Goal: Task Accomplishment & Management: Use online tool/utility

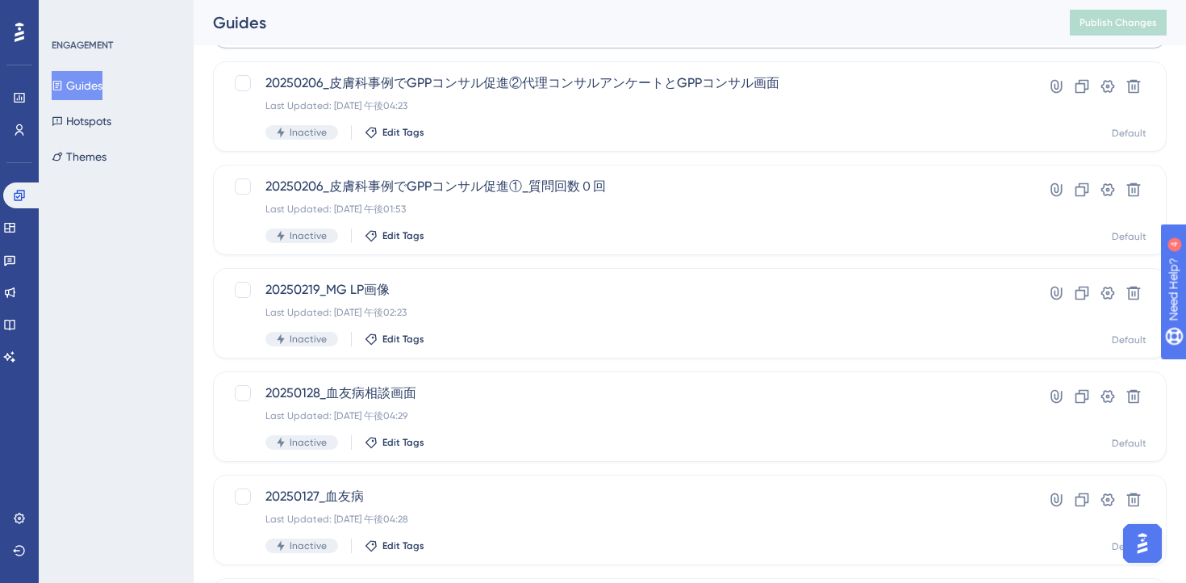
scroll to position [670, 0]
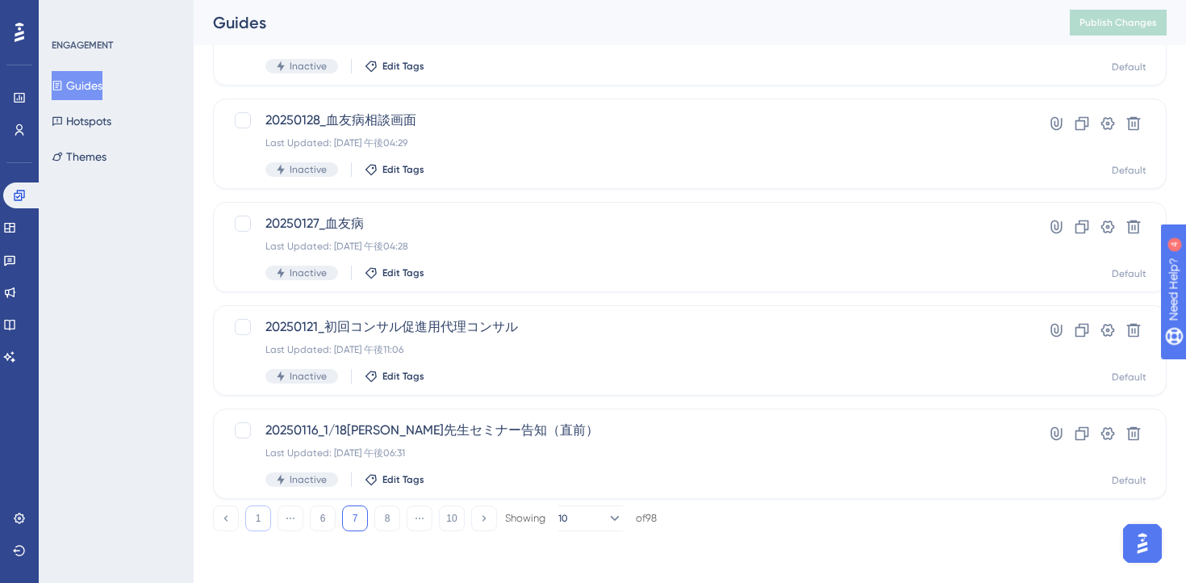
click at [255, 525] on button "1" at bounding box center [258, 518] width 26 height 26
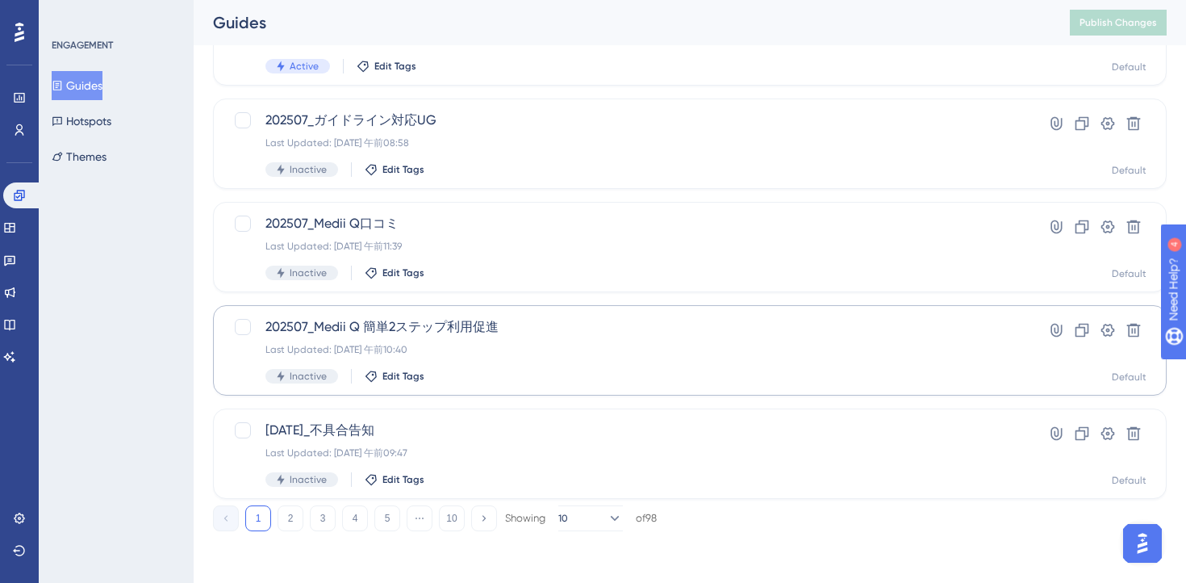
scroll to position [0, 0]
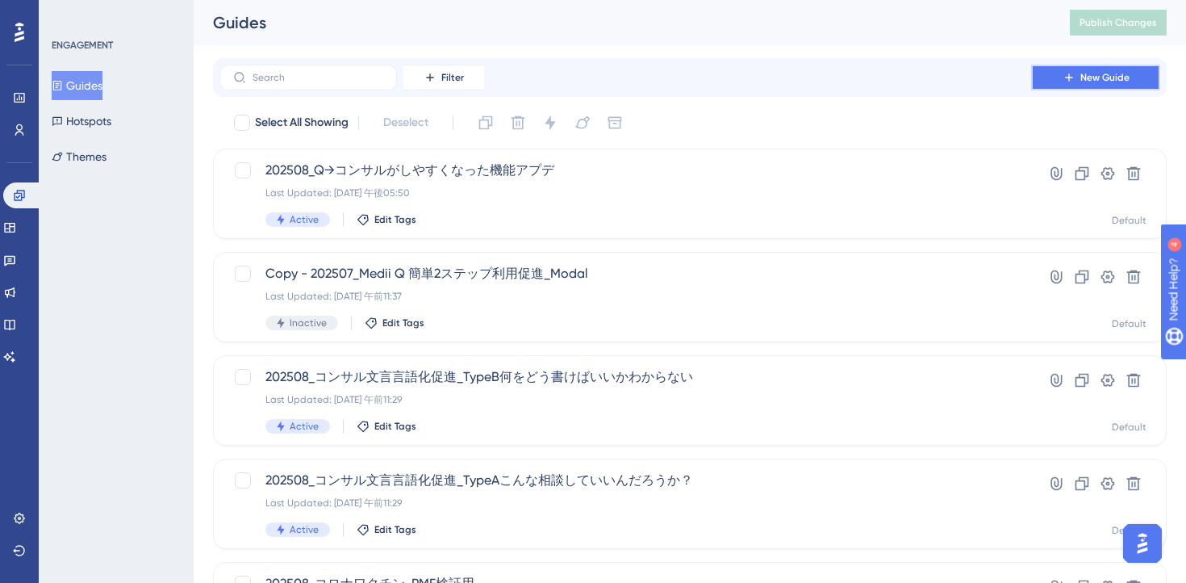
click at [1106, 79] on span "New Guide" at bounding box center [1104, 77] width 49 height 13
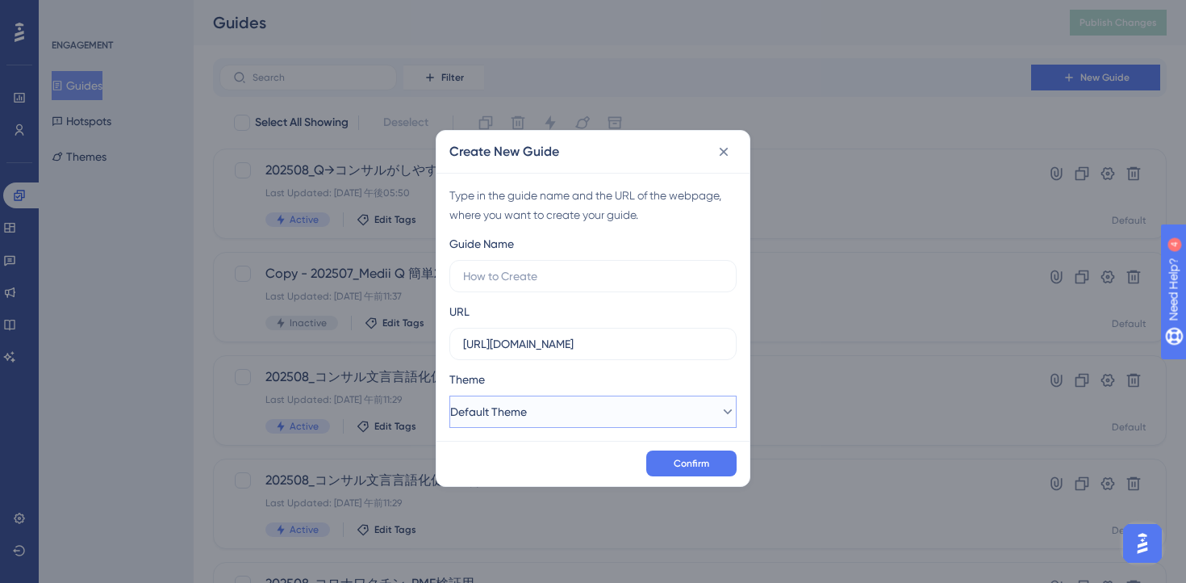
click at [541, 412] on button "Default Theme" at bounding box center [592, 411] width 287 height 32
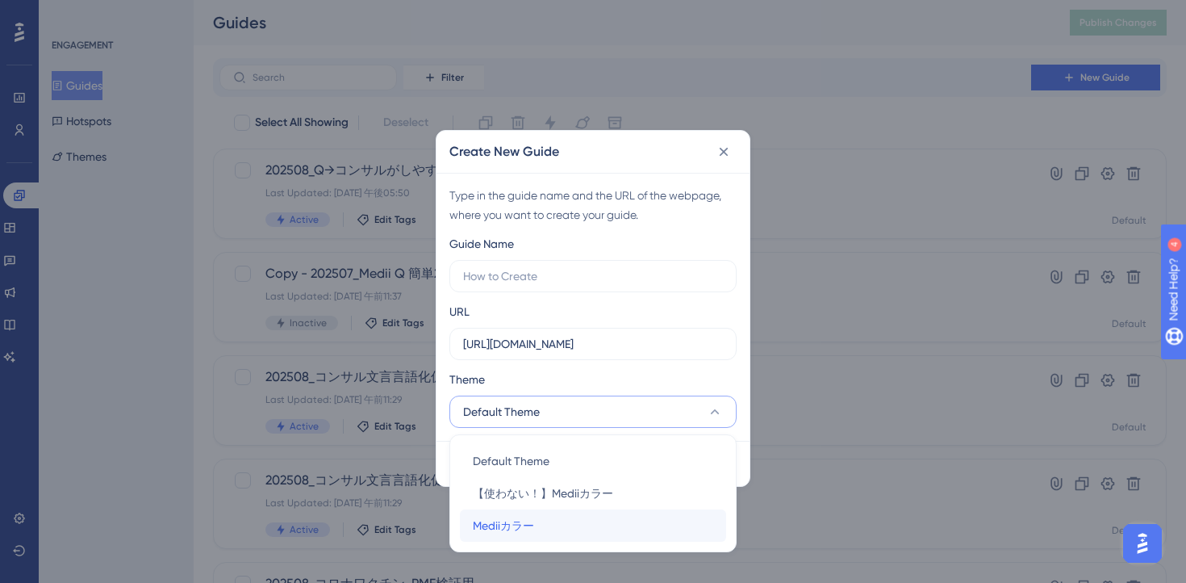
click at [516, 530] on span "Mediiカラー" at bounding box center [503, 525] width 61 height 19
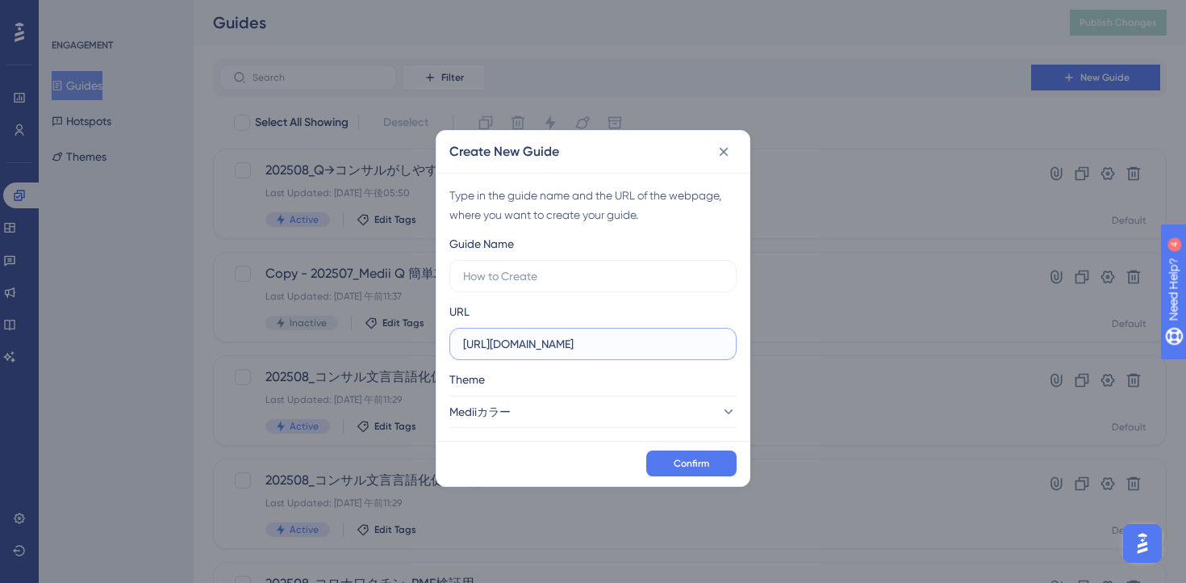
click at [651, 348] on input "[URL][DOMAIN_NAME]" at bounding box center [593, 344] width 260 height 18
type input "[URL][DOMAIN_NAME]"
click at [608, 277] on input "text" at bounding box center [593, 276] width 260 height 18
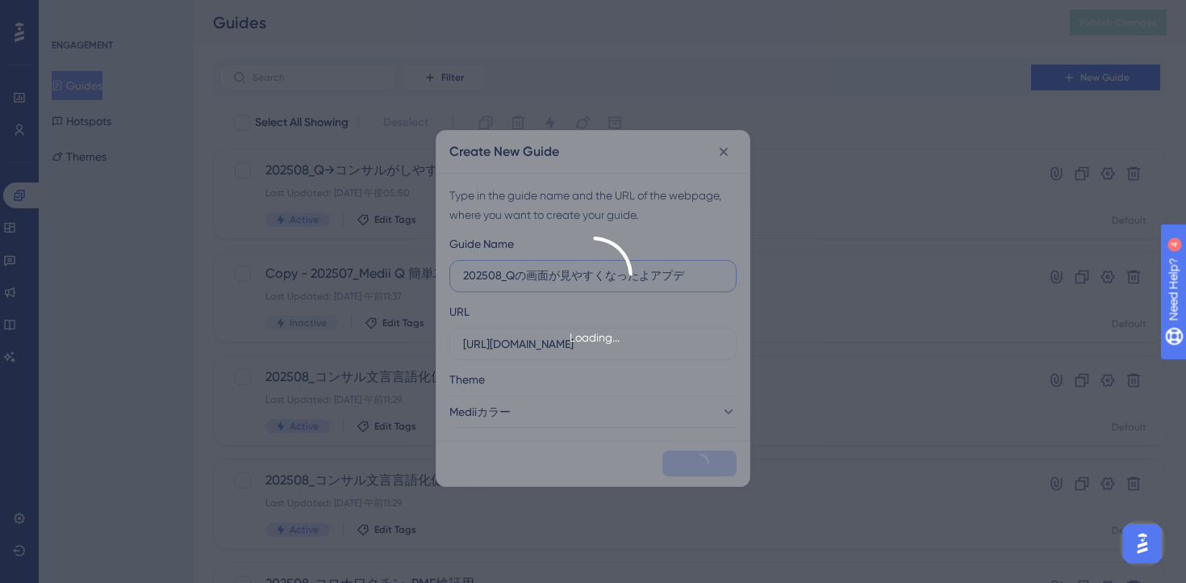
type input "202508_Qの画面が見やすくなったよアプデ"
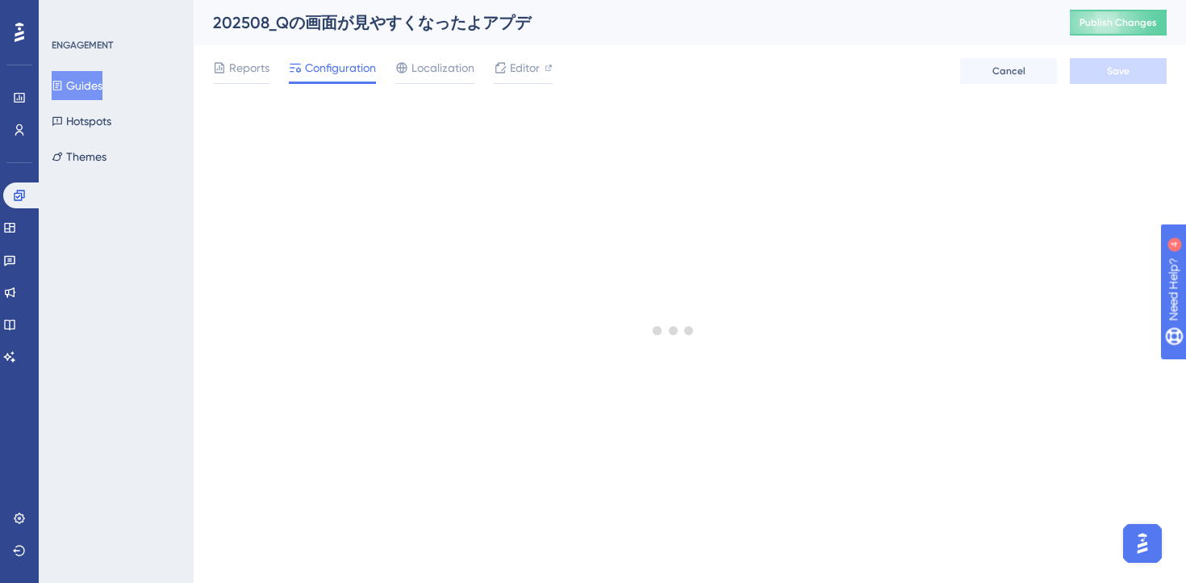
click at [82, 86] on button "Guides" at bounding box center [77, 85] width 51 height 29
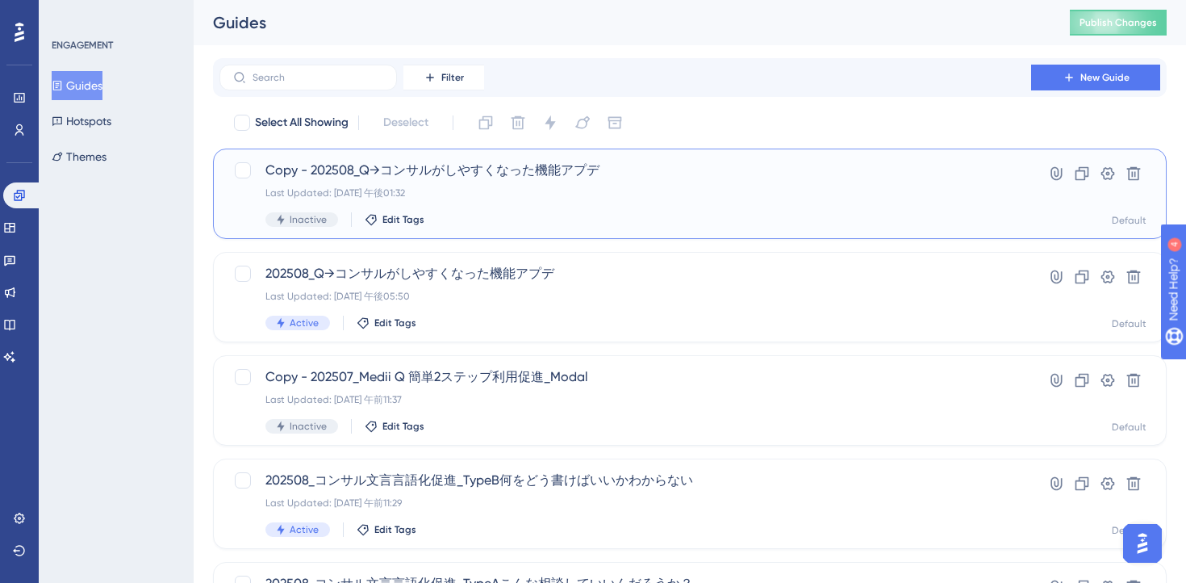
click at [607, 197] on div "Last Updated: [DATE] 午後01:32" at bounding box center [625, 192] width 720 height 13
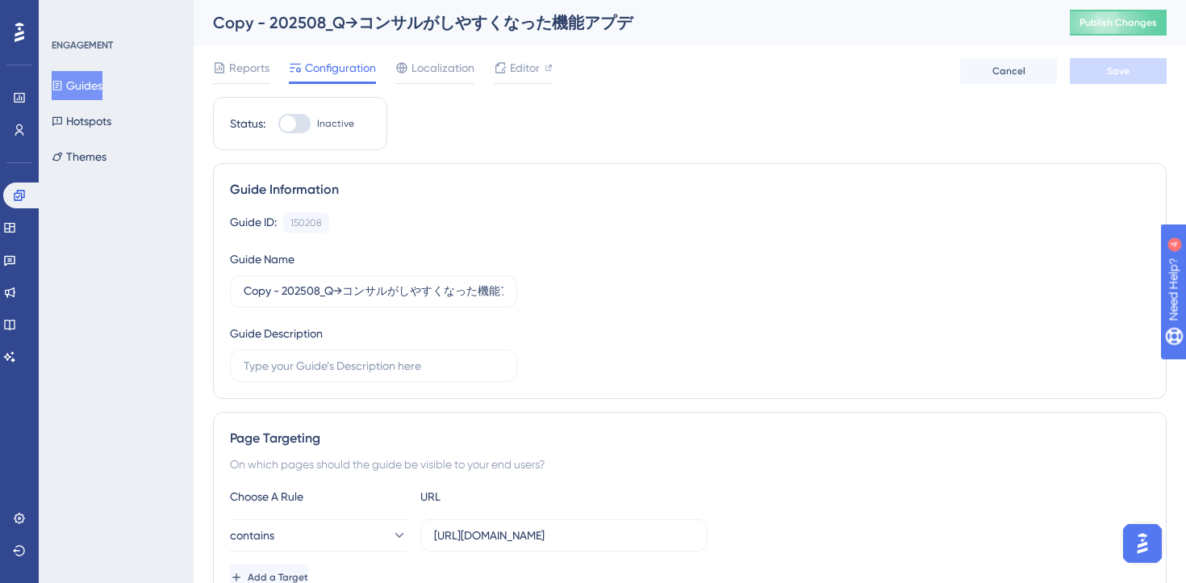
click at [357, 22] on div "Copy - 202508_Q→コンサルがしやすくなった機能アプデ" at bounding box center [621, 22] width 817 height 23
click at [342, 296] on input "Copy - 202508_Q→コンサルがしやすくなった機能アプデ" at bounding box center [374, 291] width 260 height 18
paste input "202508_Qの画面が見やすくなったよ"
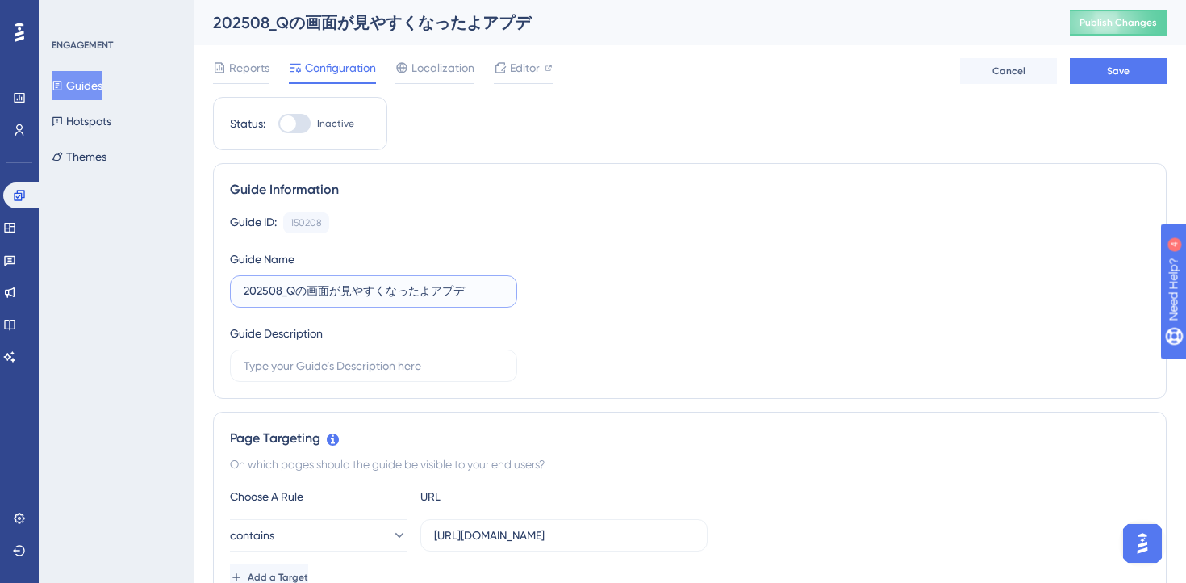
type input "202508_Qの画面が見やすくなったよアプデ"
click at [661, 250] on div "Guide ID: 150208 Copy Guide Name 202508_Qの画面が見やすくなったよアプデ Guide Description" at bounding box center [690, 296] width 920 height 169
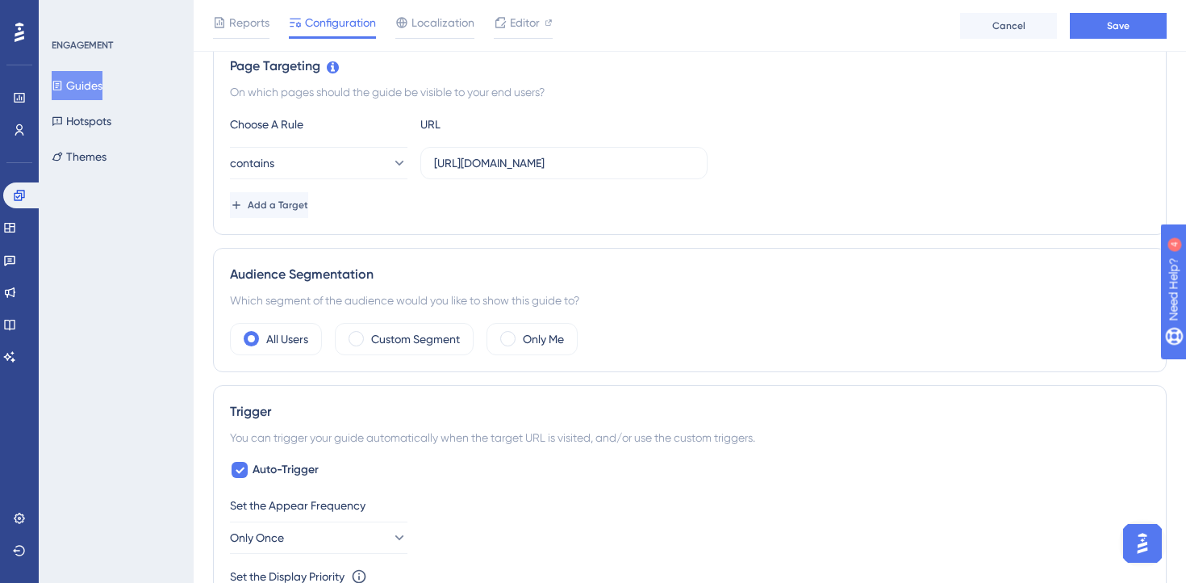
scroll to position [364, 0]
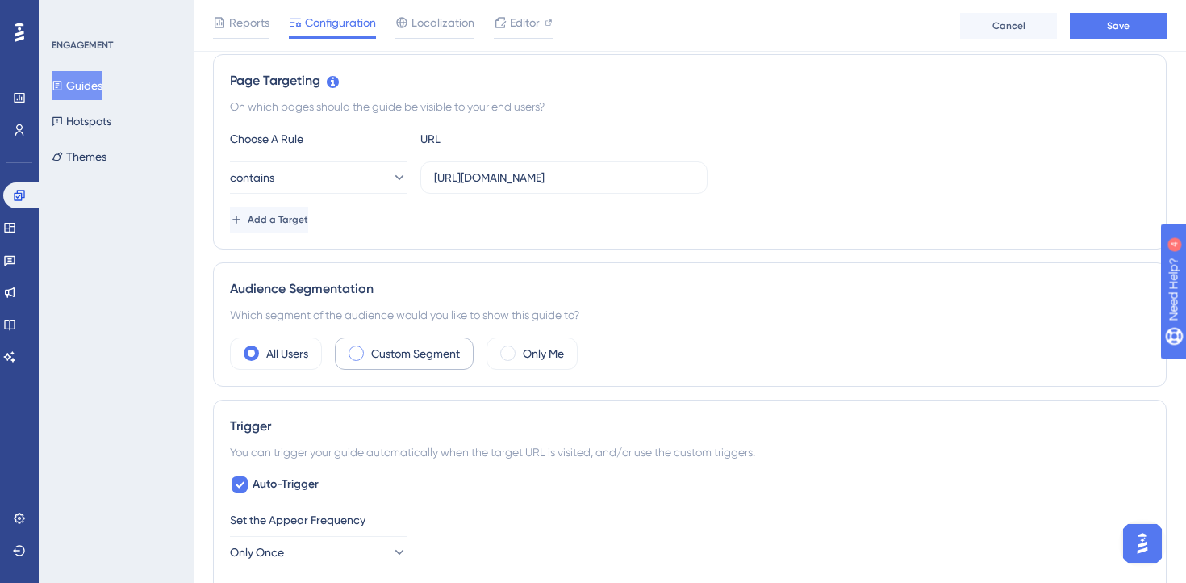
click at [390, 345] on label "Custom Segment" at bounding box center [415, 353] width 89 height 19
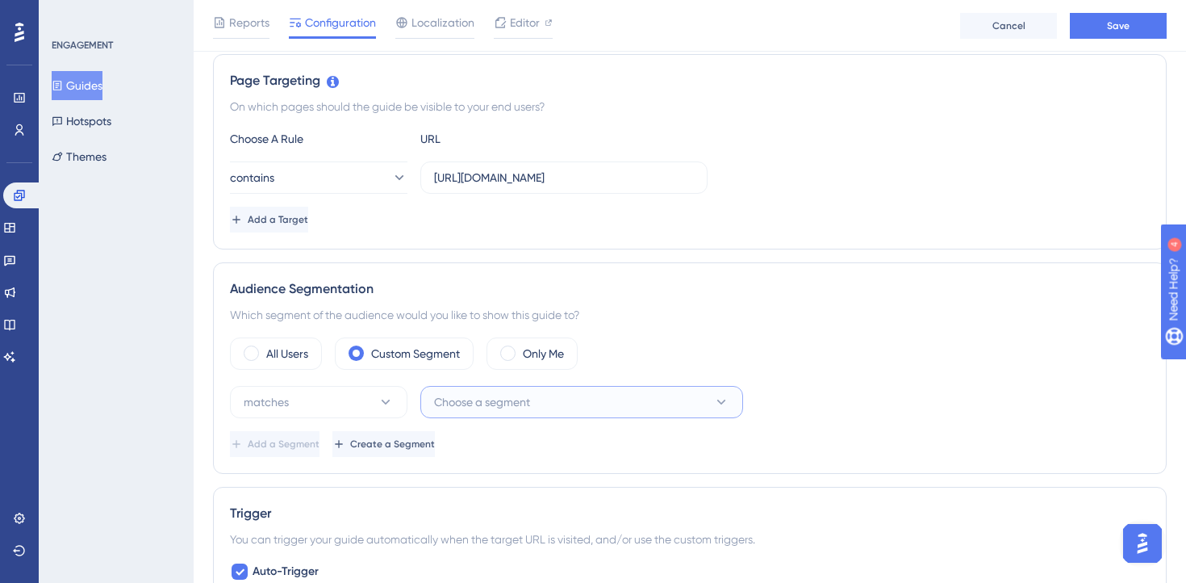
click at [479, 398] on span "Choose a segment" at bounding box center [482, 401] width 96 height 19
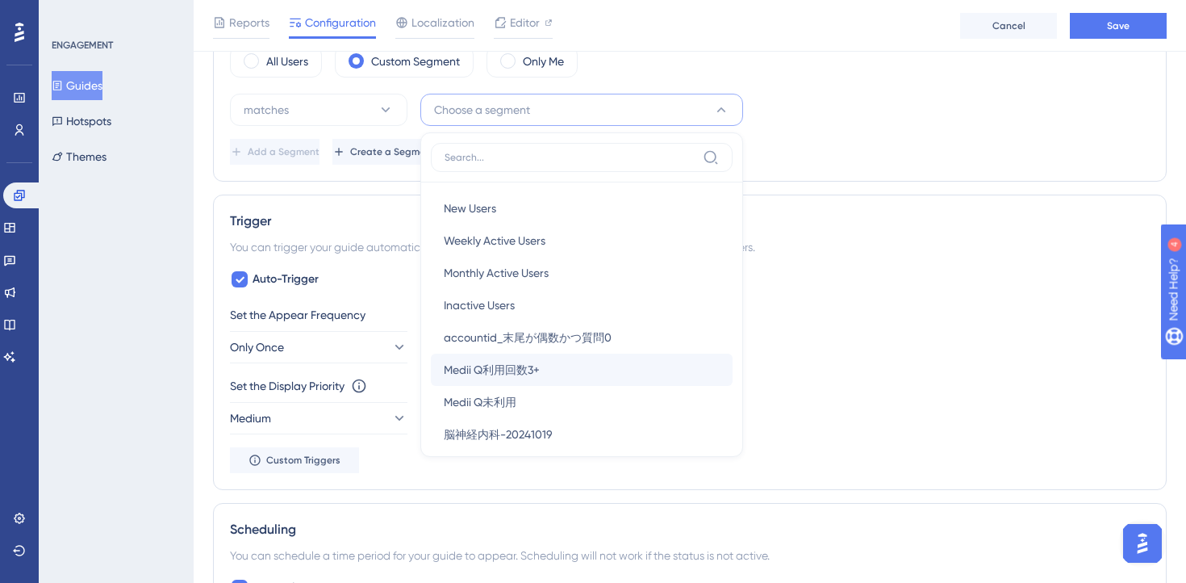
scroll to position [10, 0]
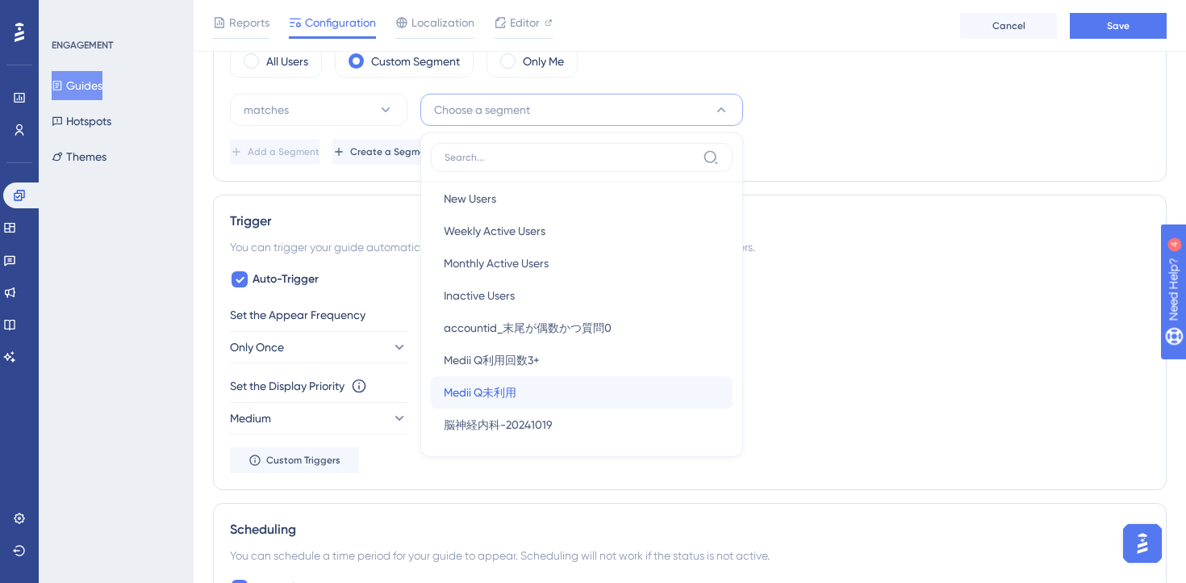
click at [583, 391] on div "Medii Q未利用 Medii Q未利用" at bounding box center [582, 392] width 276 height 32
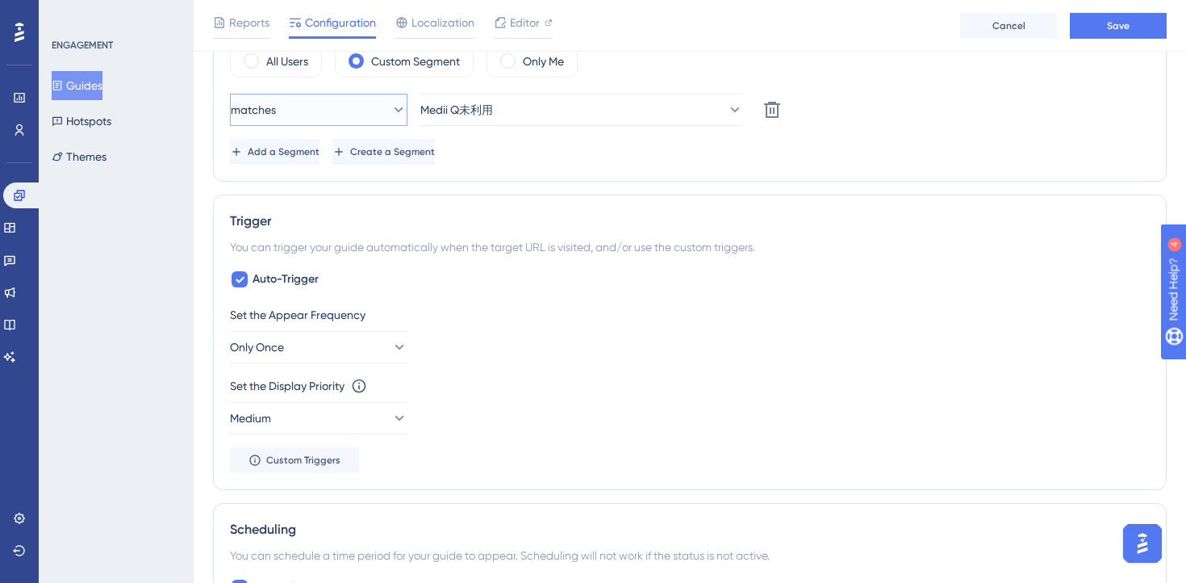
click at [380, 99] on button "matches" at bounding box center [319, 110] width 178 height 32
click at [320, 197] on span "doesn't match" at bounding box center [289, 191] width 73 height 19
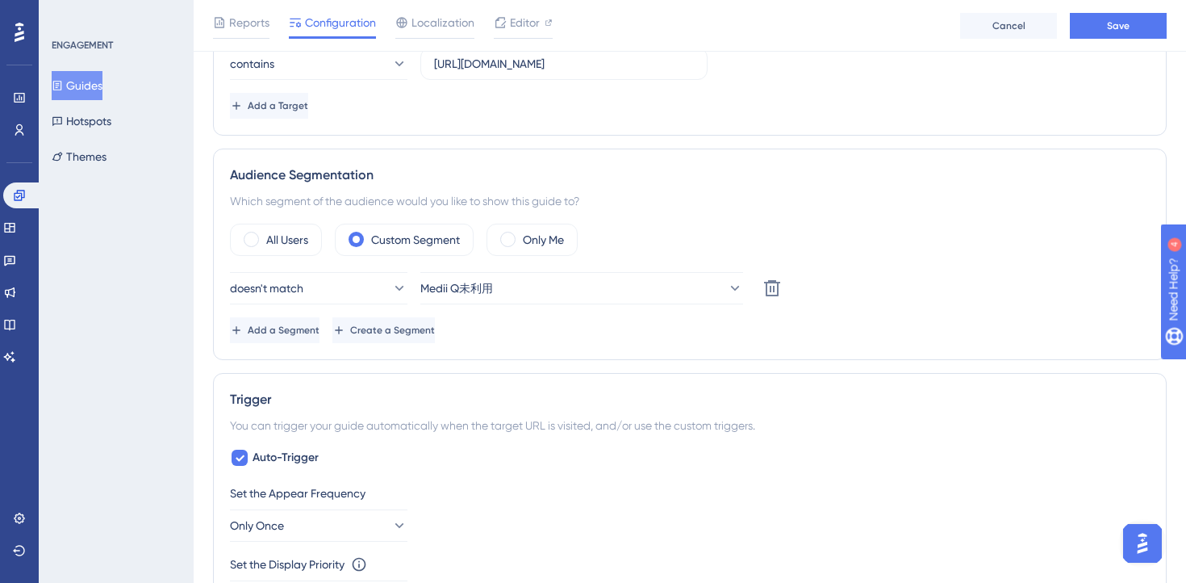
scroll to position [476, 0]
click at [1134, 34] on button "Save" at bounding box center [1118, 26] width 97 height 26
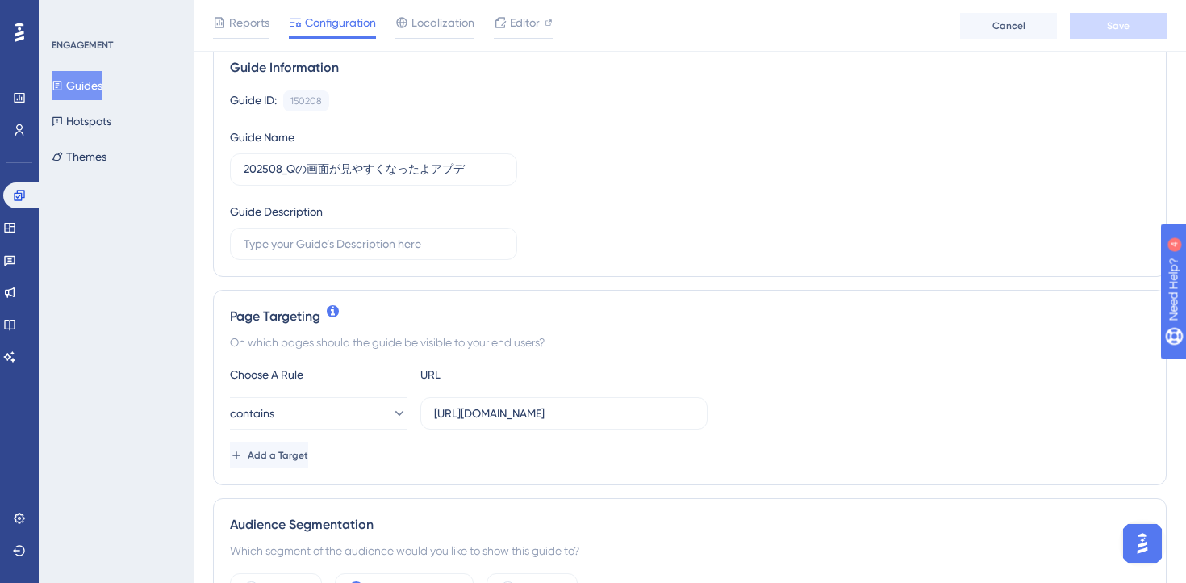
scroll to position [150, 0]
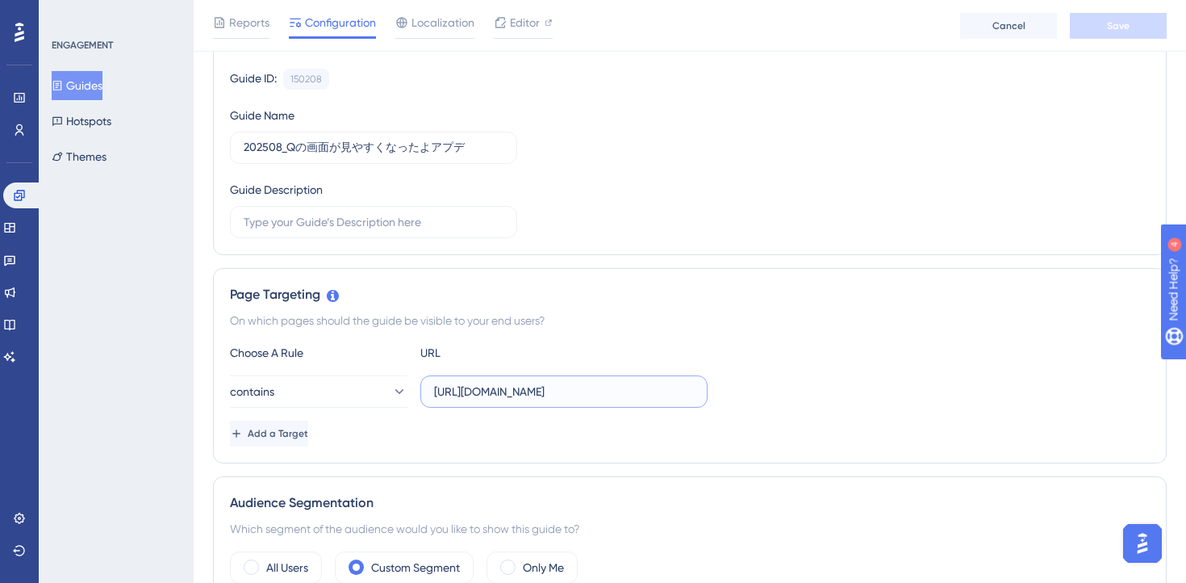
click at [558, 396] on input "[URL][DOMAIN_NAME]" at bounding box center [564, 391] width 260 height 18
paste input "stg-"
type input "[URL][DOMAIN_NAME]"
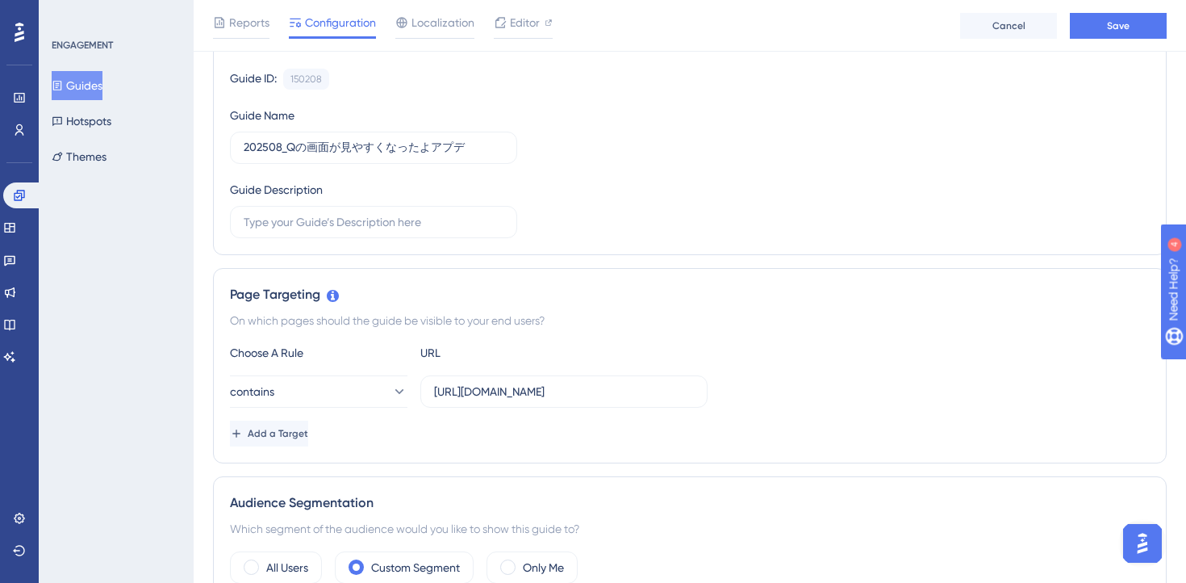
click at [1107, 38] on div "Reports Configuration Localization Editor Cancel Save" at bounding box center [690, 26] width 993 height 52
click at [1106, 30] on button "Save" at bounding box center [1118, 26] width 97 height 26
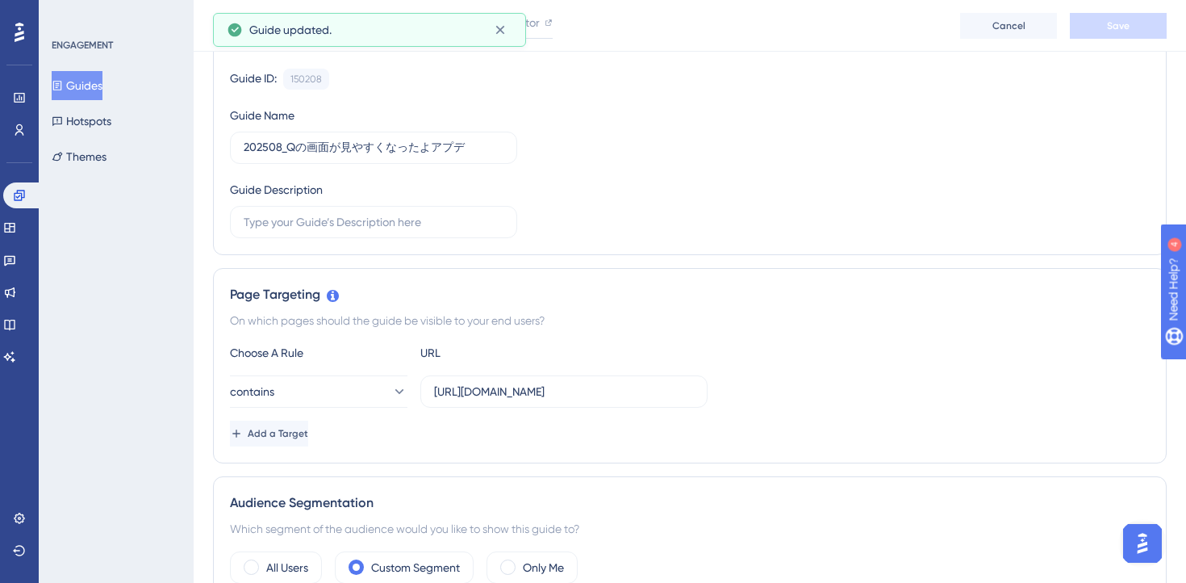
scroll to position [0, 0]
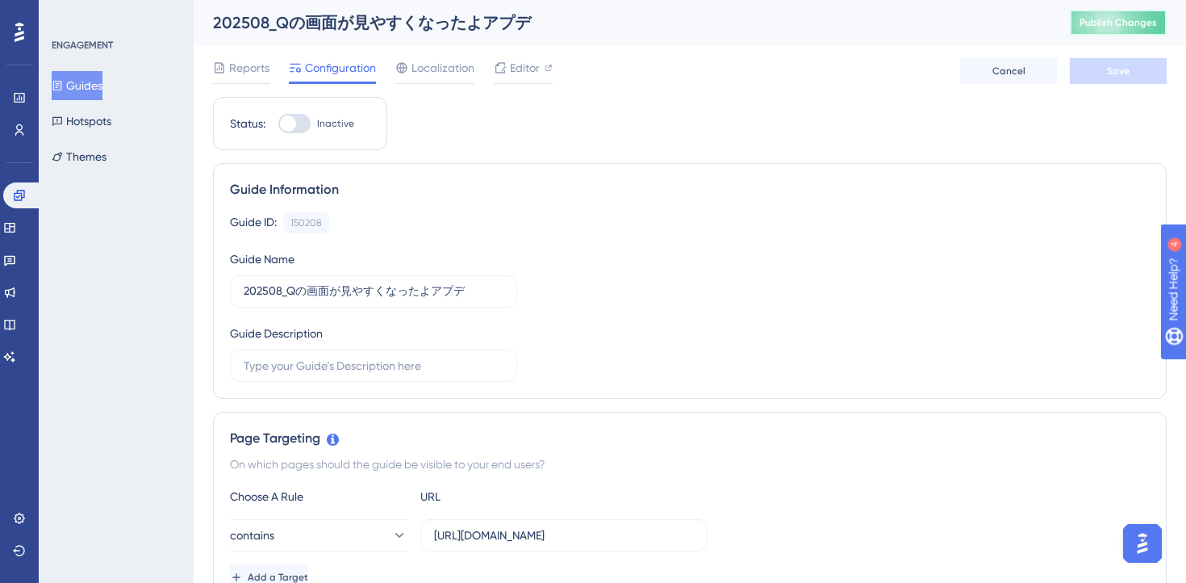
click at [1139, 26] on span "Publish Changes" at bounding box center [1118, 22] width 77 height 13
click at [532, 77] on span "Editor" at bounding box center [525, 67] width 30 height 19
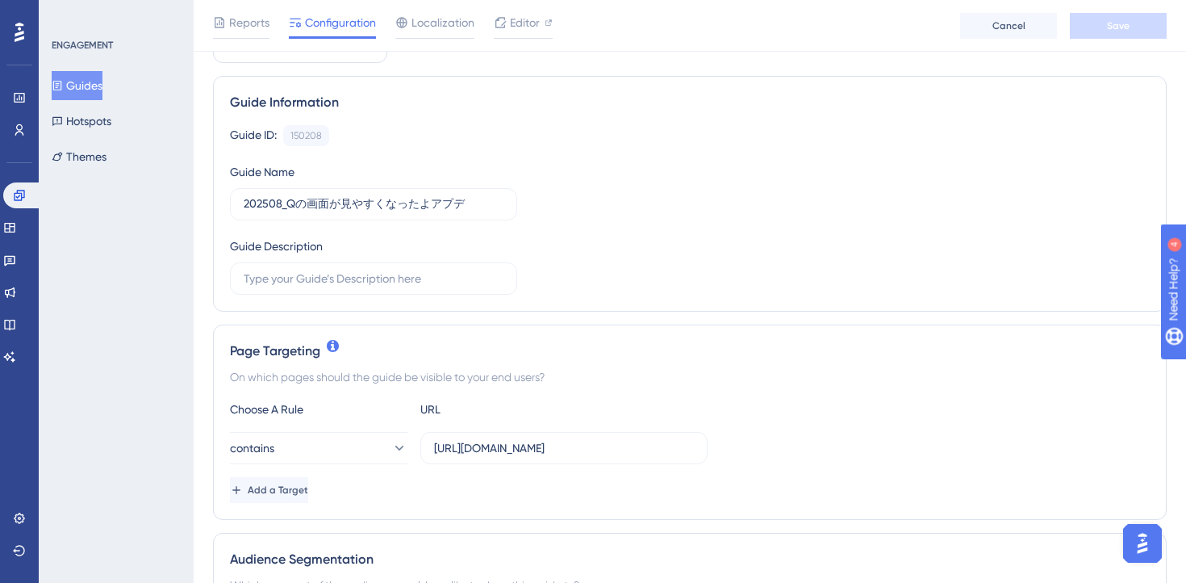
scroll to position [125, 0]
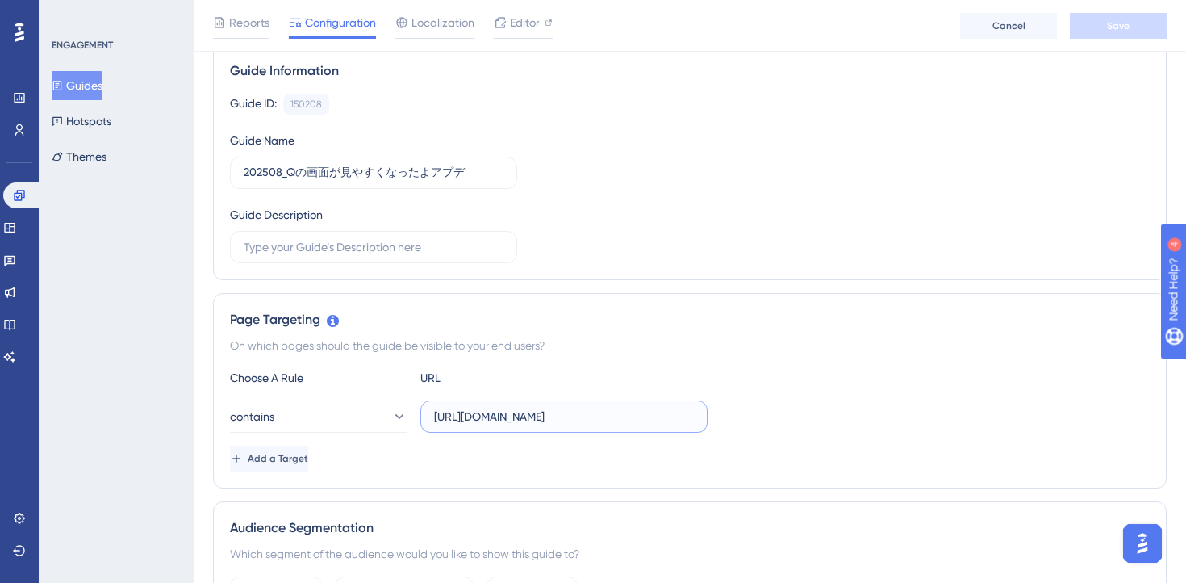
click at [521, 423] on input "[URL][DOMAIN_NAME]" at bounding box center [564, 417] width 260 height 18
click at [511, 479] on div "Page Targeting On which pages should the guide be visible to your end users? Ch…" at bounding box center [690, 390] width 954 height 195
